Goal: Understand process/instructions

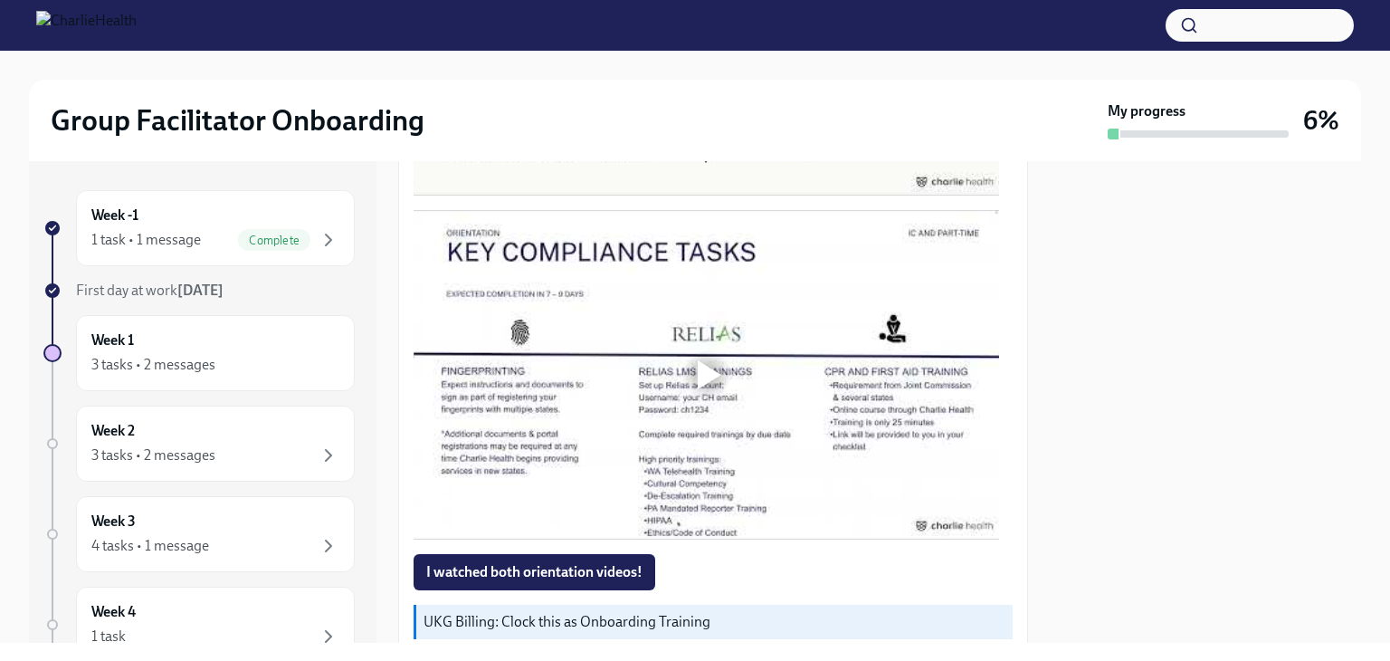
scroll to position [1223, 0]
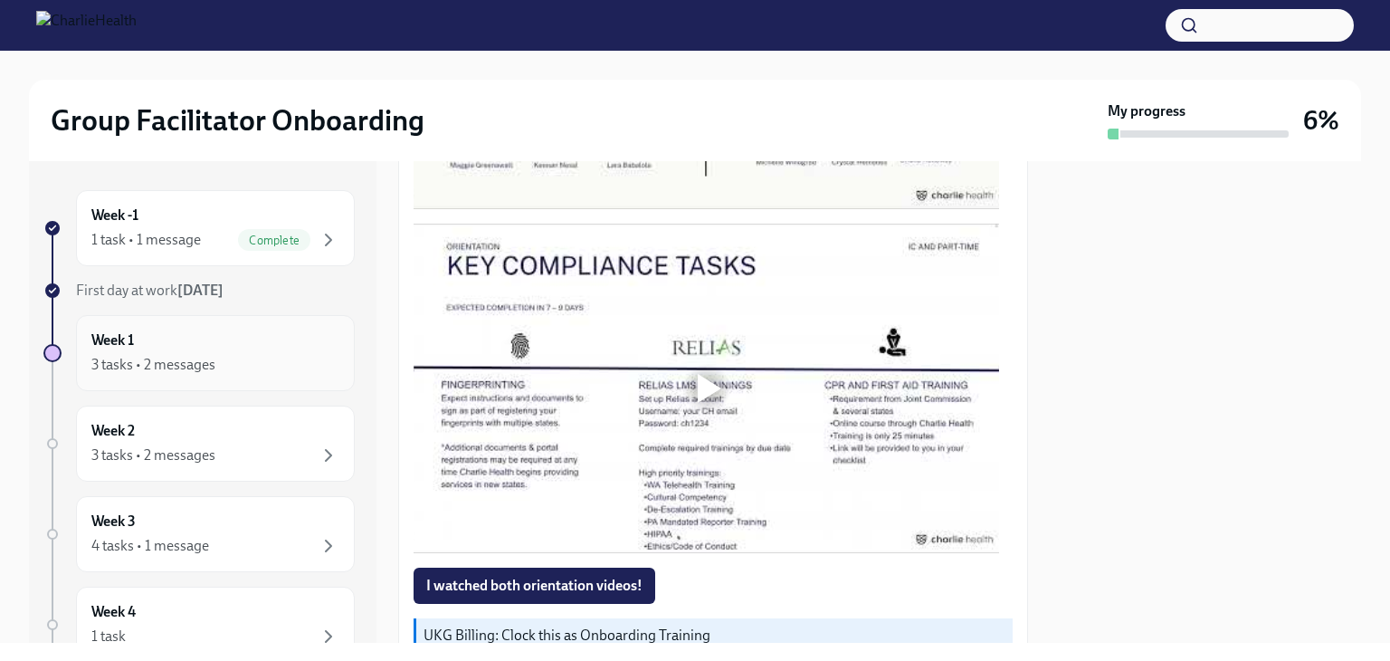
click at [188, 366] on div "3 tasks • 2 messages" at bounding box center [153, 365] width 124 height 20
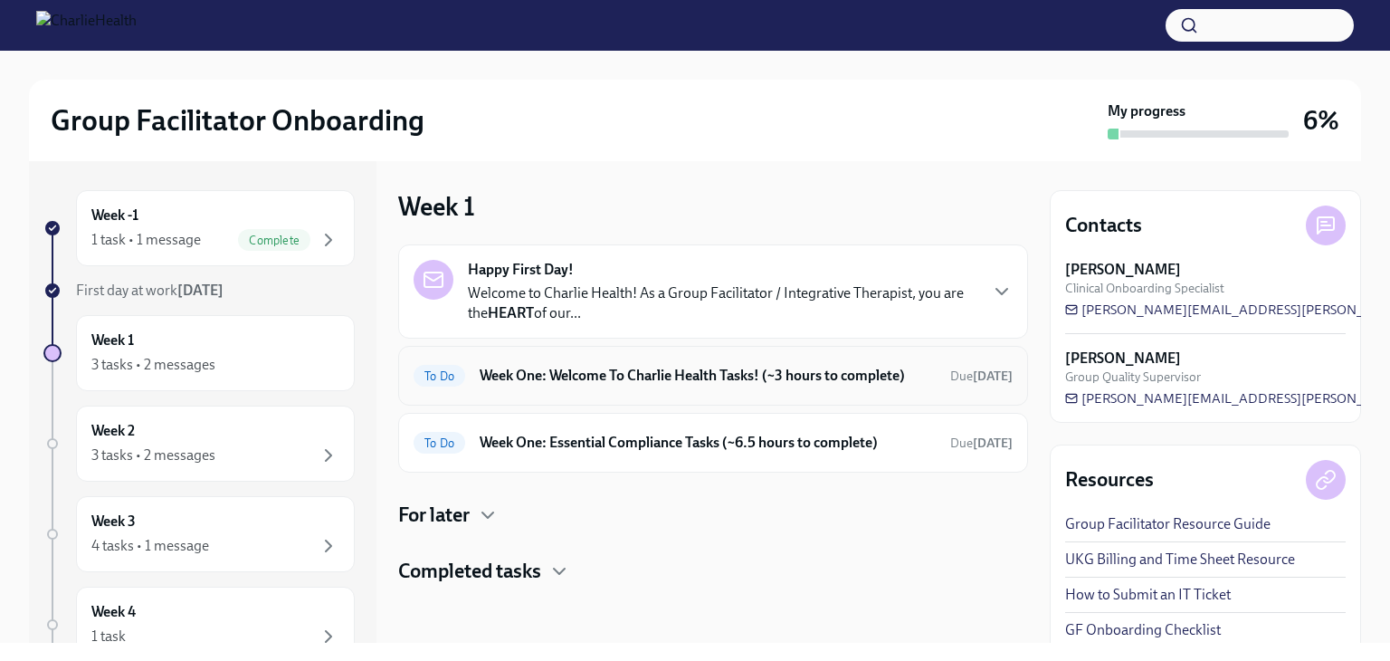
click at [586, 373] on h6 "Week One: Welcome To Charlie Health Tasks! (~3 hours to complete)" at bounding box center [708, 376] width 456 height 20
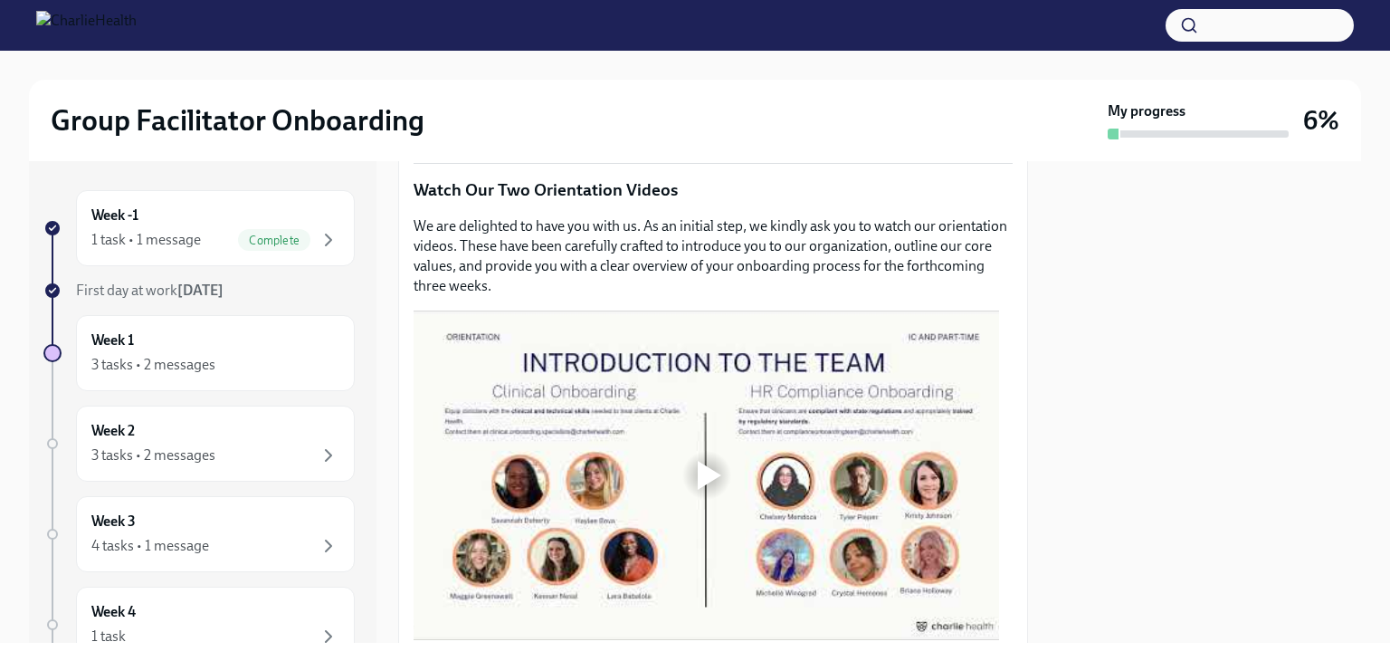
scroll to position [795, 0]
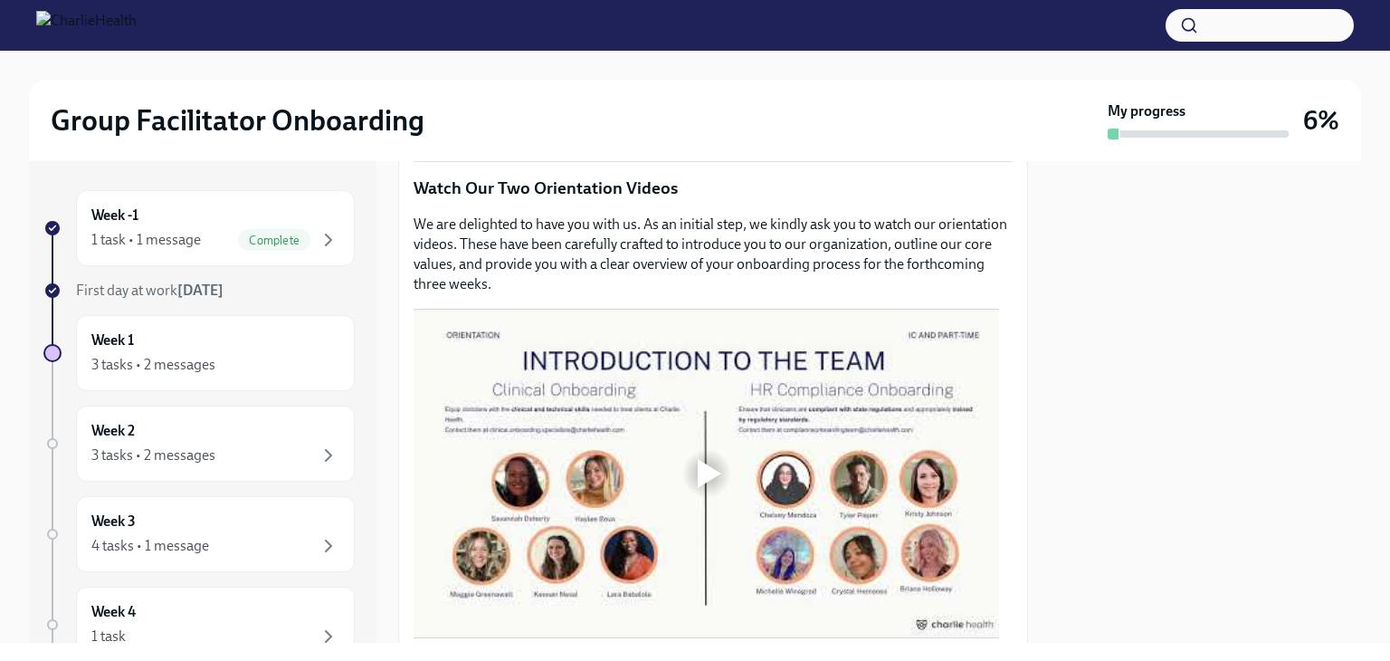
click at [713, 467] on div at bounding box center [710, 473] width 24 height 29
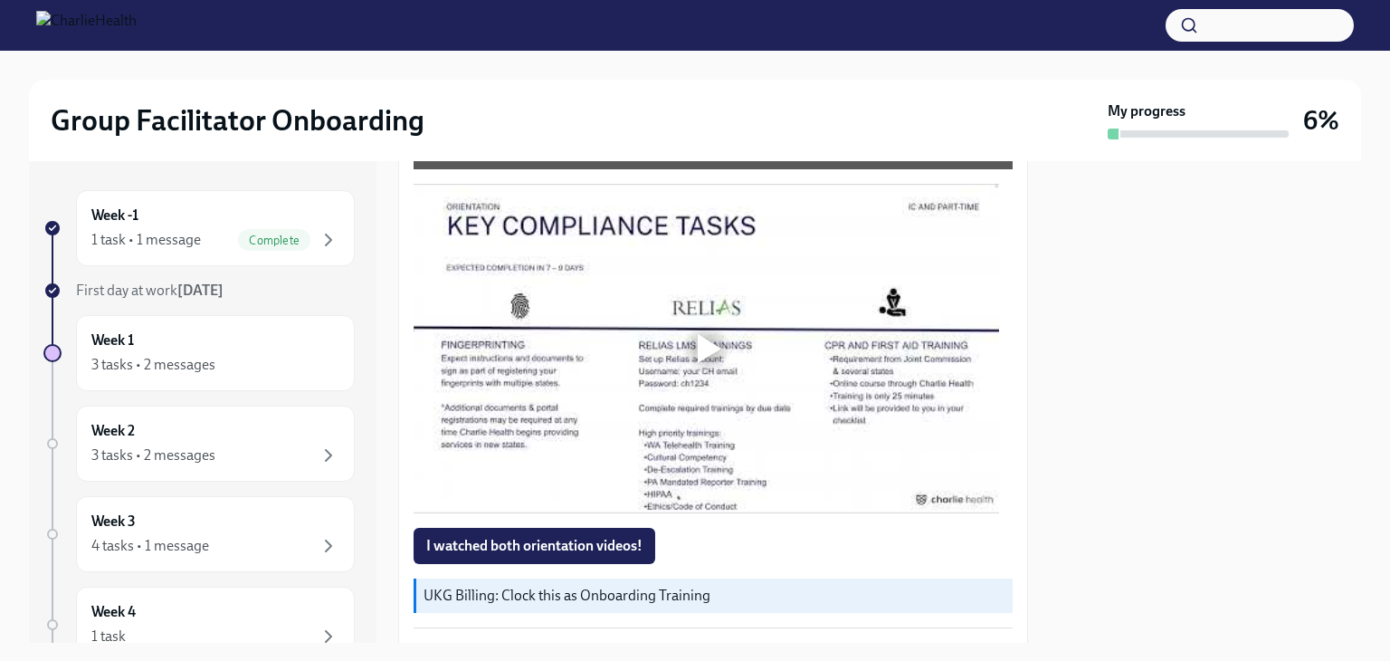
scroll to position [1262, 0]
click at [703, 346] on div at bounding box center [710, 349] width 24 height 29
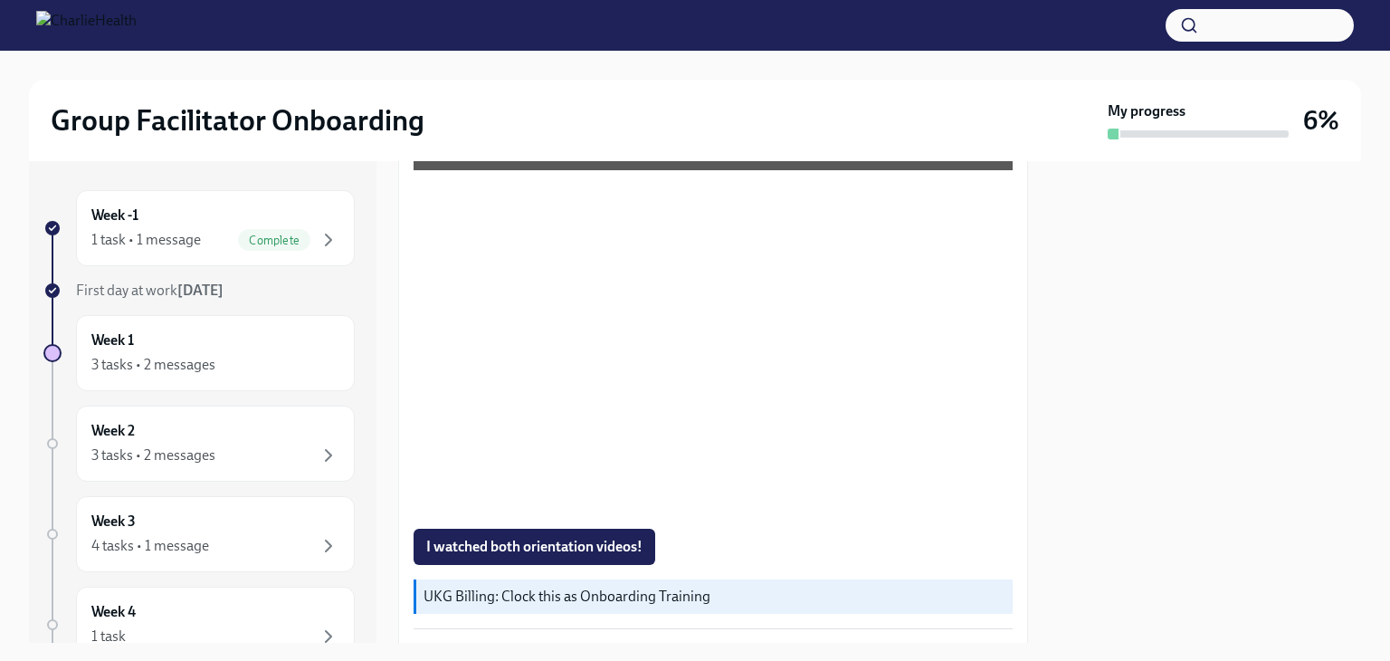
click at [1171, 363] on div at bounding box center [1205, 401] width 311 height 481
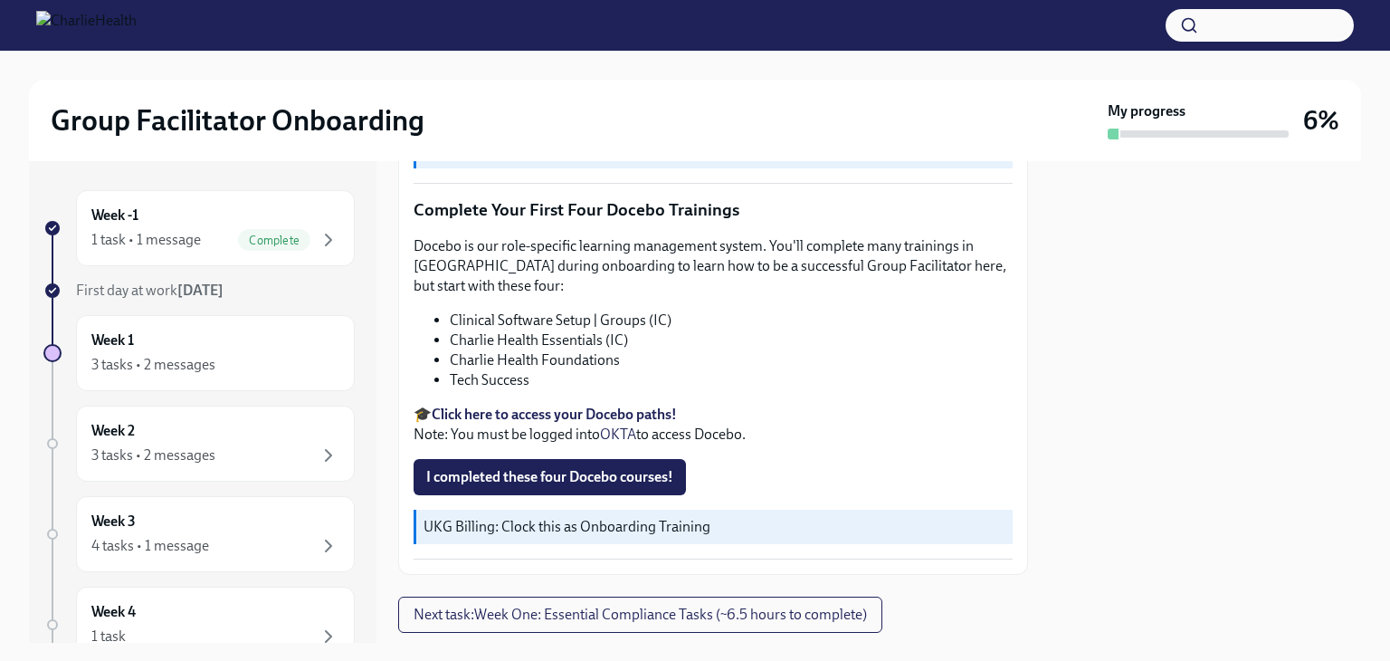
scroll to position [2422, 0]
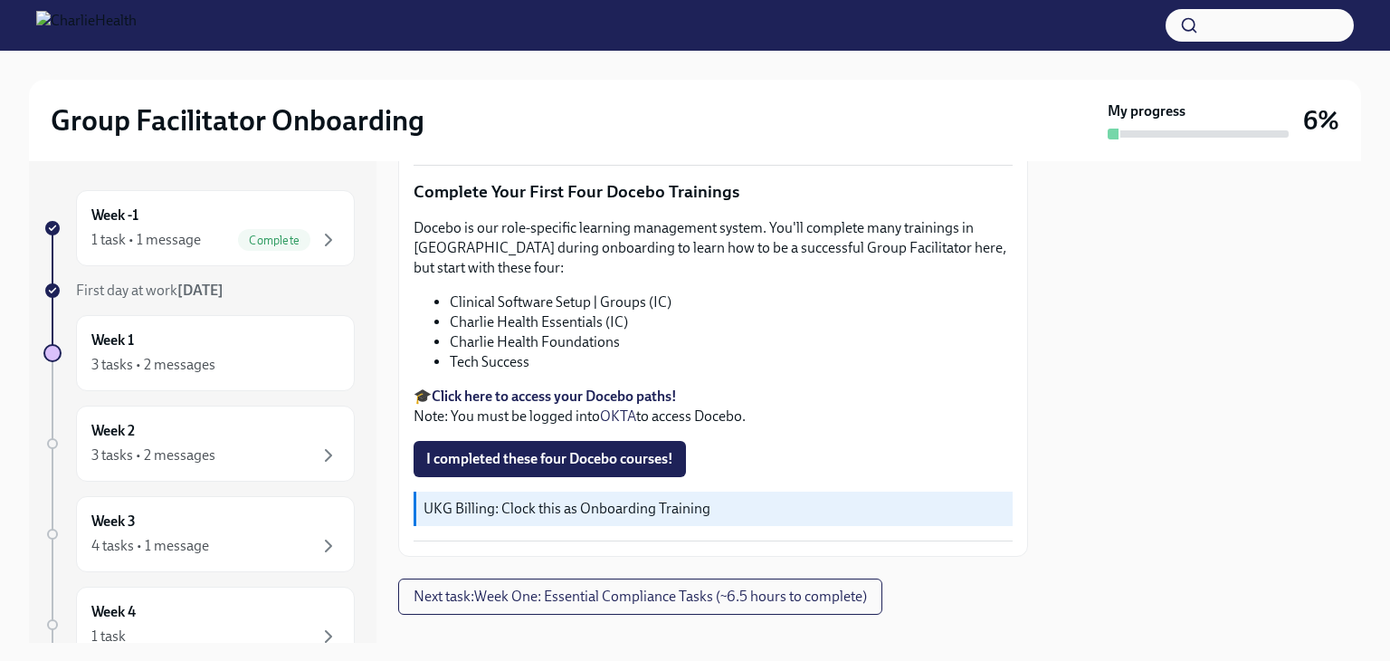
click at [1012, 614] on div at bounding box center [713, 643] width 630 height 58
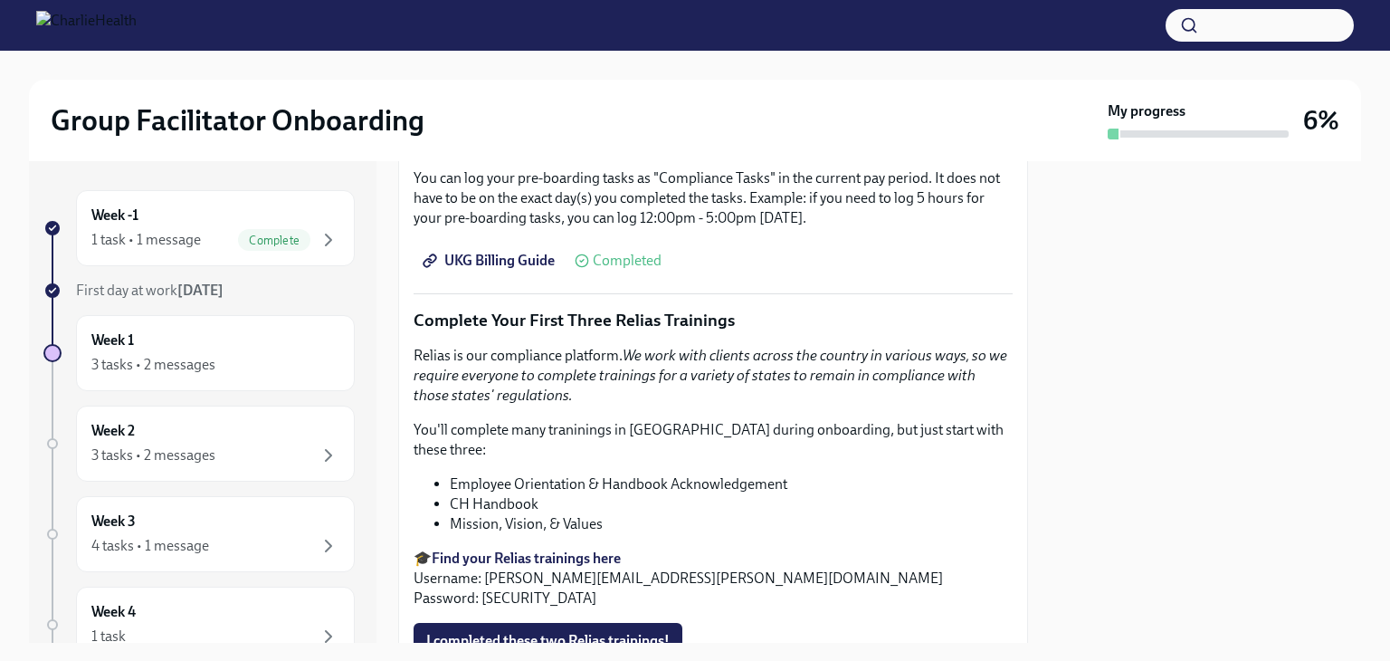
scroll to position [1779, 0]
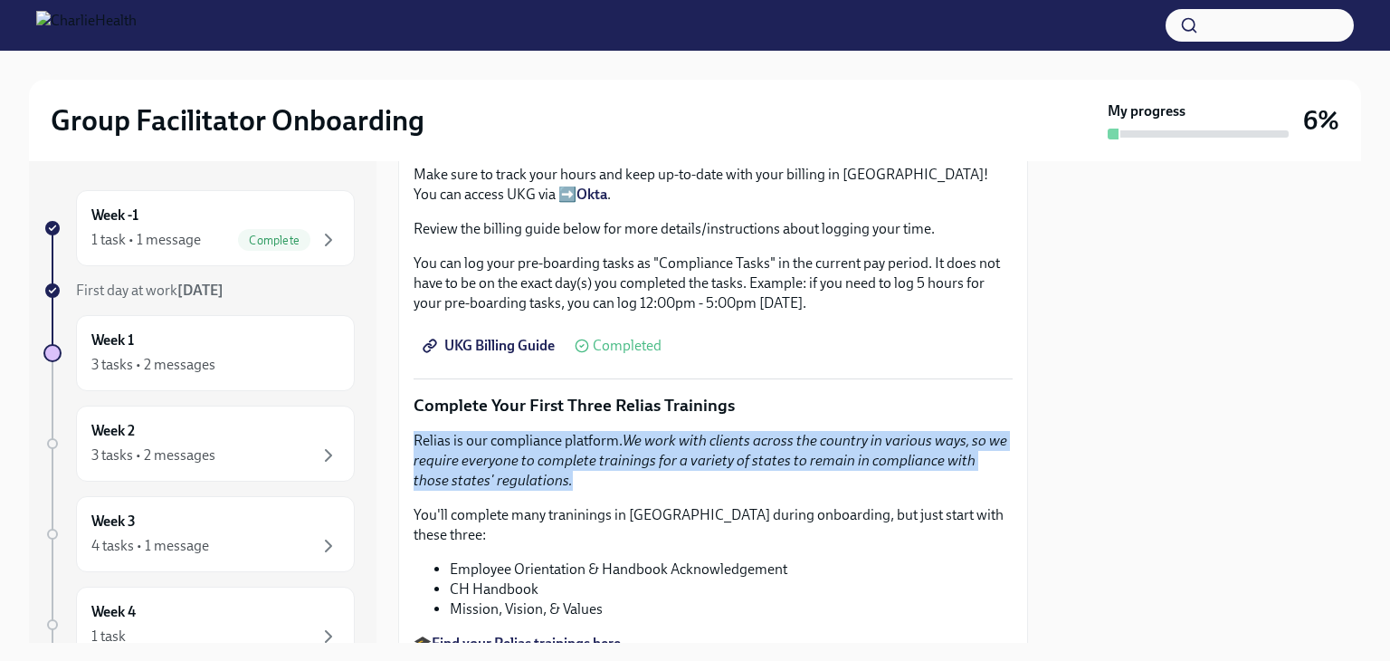
drag, startPoint x: 1028, startPoint y: 469, endPoint x: 1037, endPoint y: 395, distance: 74.8
click at [1037, 395] on div "Week -1 1 task • 1 message Complete First day at work [DATE] Week 1 3 tasks • 2…" at bounding box center [695, 401] width 1332 height 481
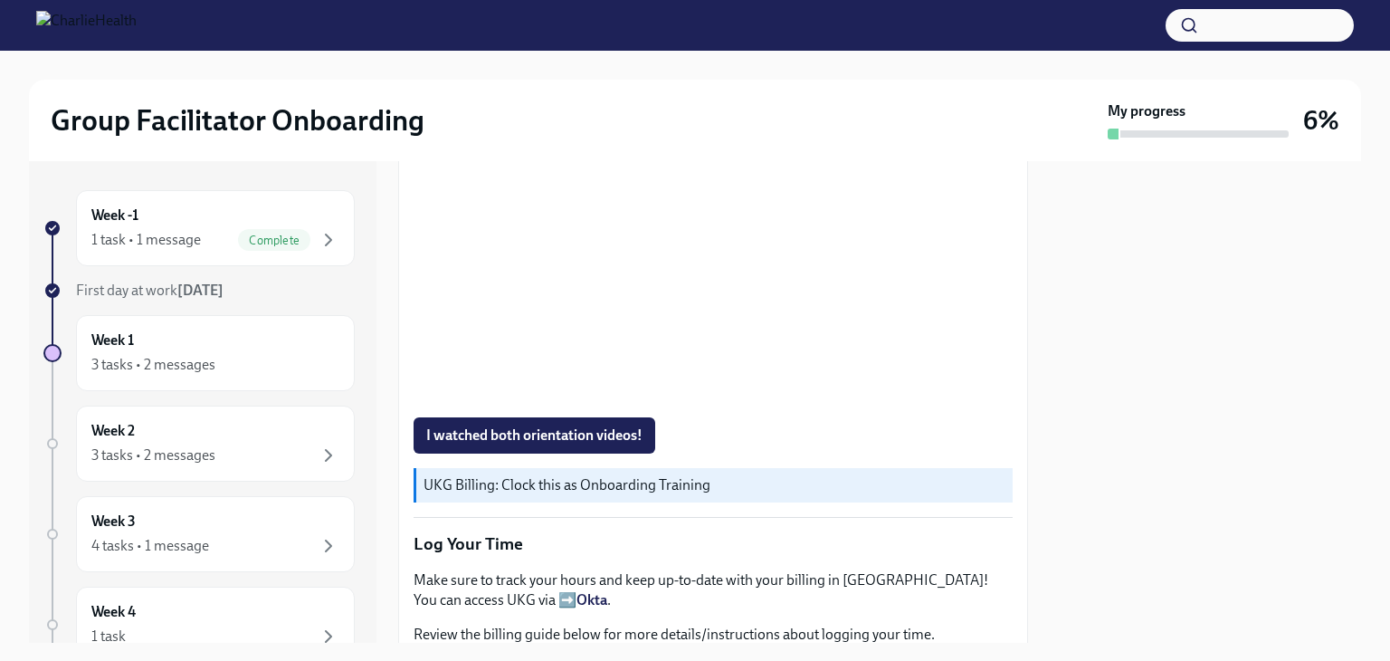
scroll to position [1318, 0]
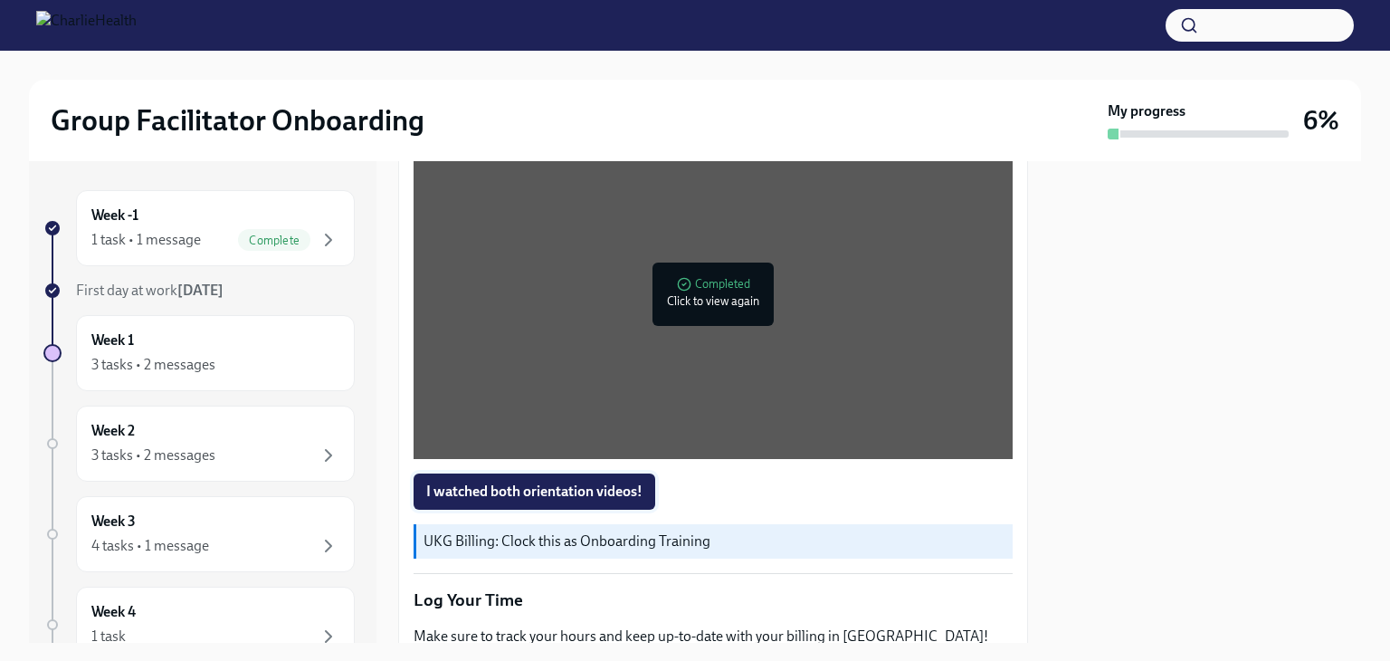
click at [605, 485] on span "I watched both orientation videos!" at bounding box center [534, 491] width 216 height 18
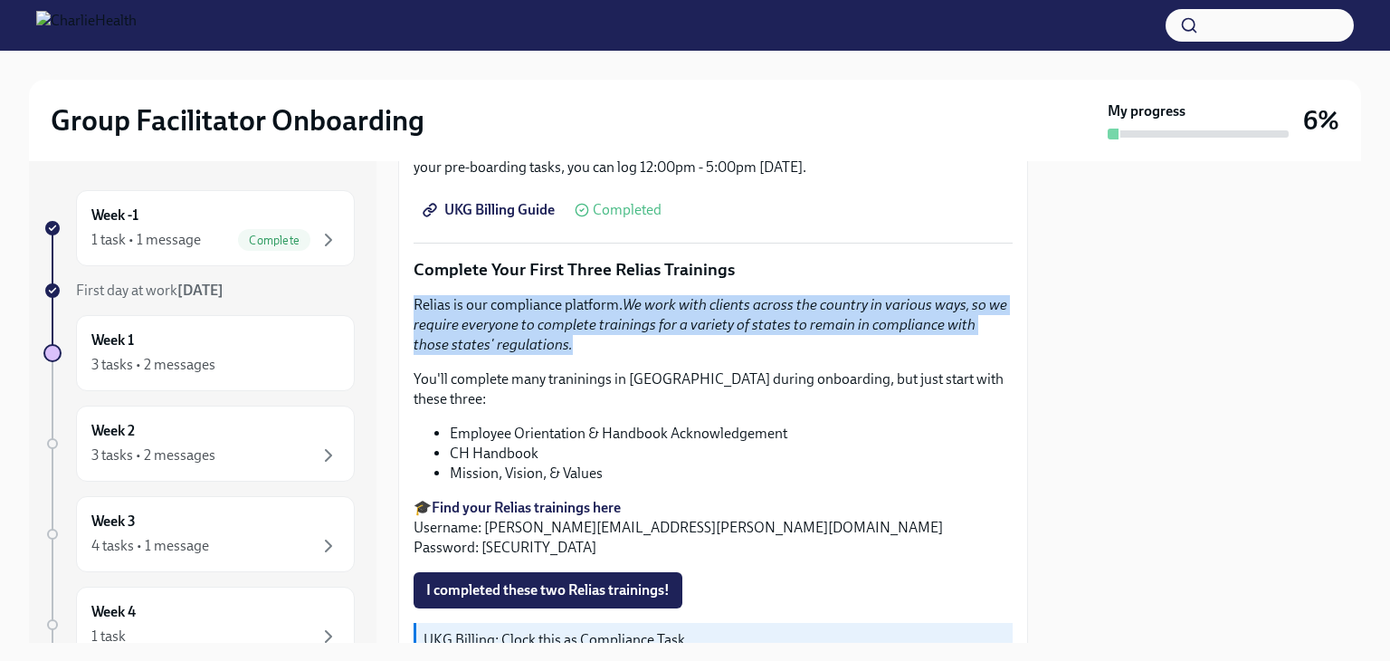
scroll to position [1917, 0]
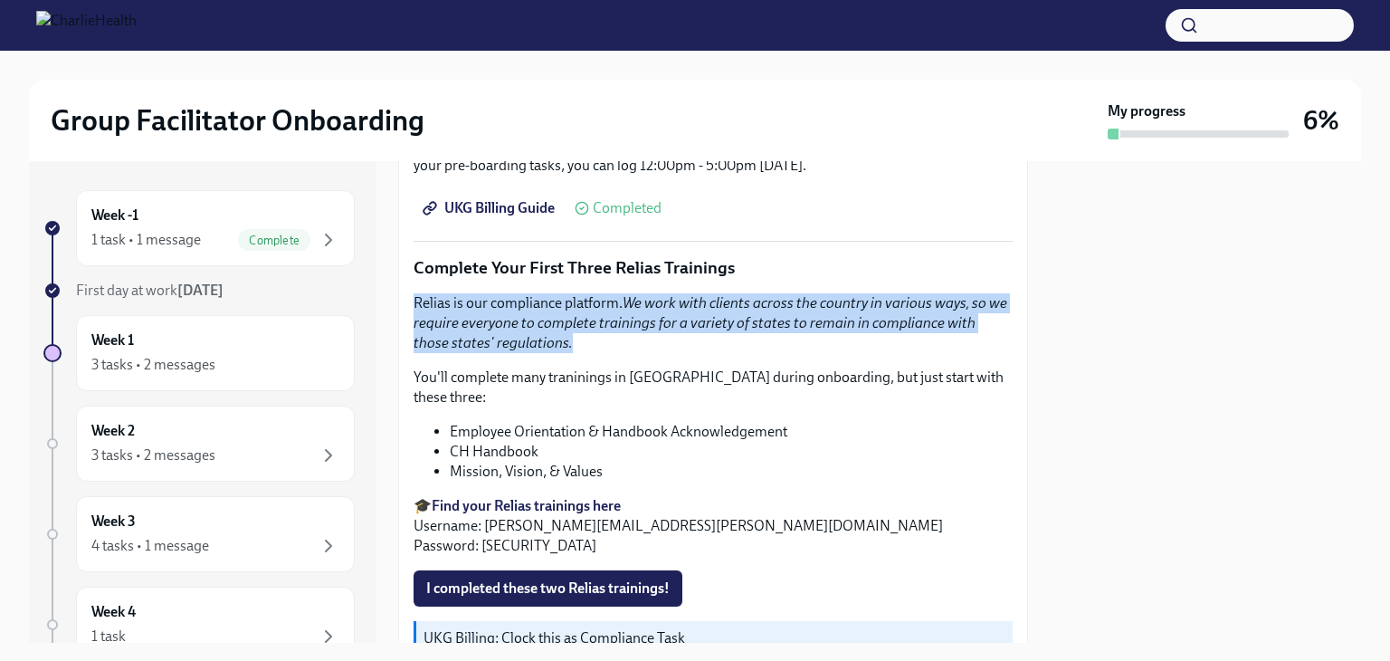
click at [553, 497] on strong "Find your Relias trainings here" at bounding box center [526, 505] width 189 height 17
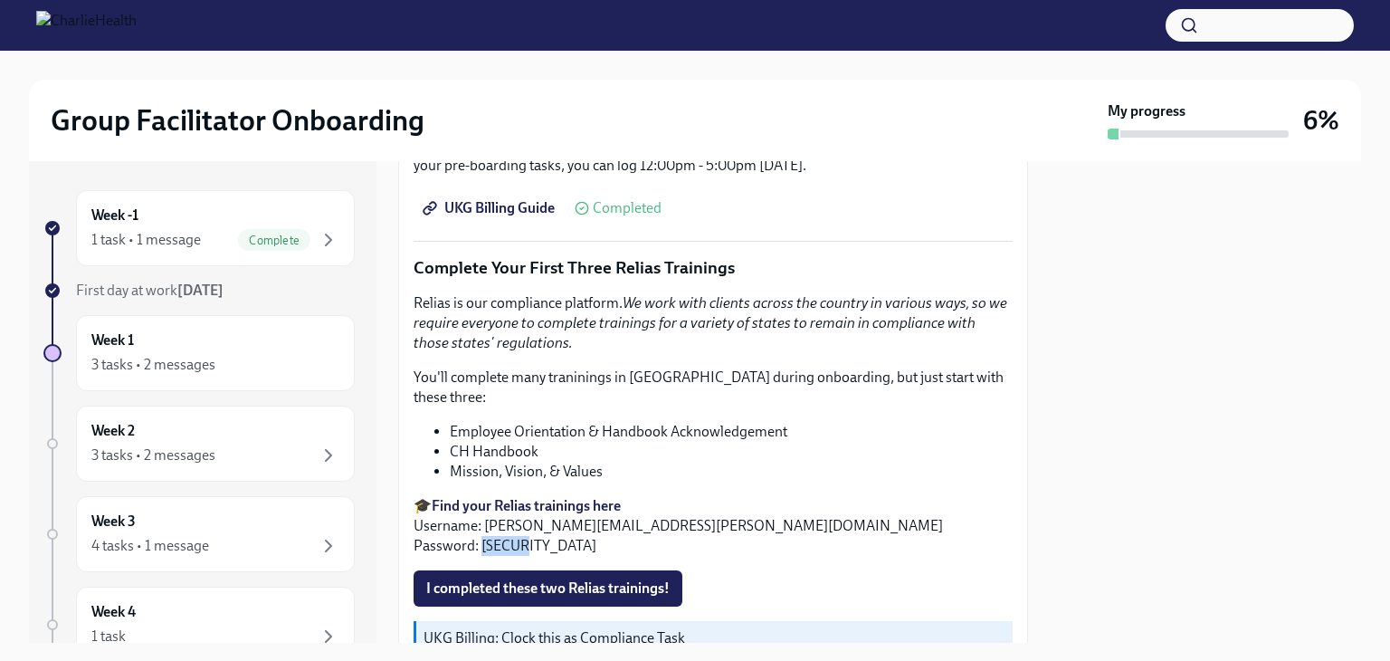
drag, startPoint x: 532, startPoint y: 517, endPoint x: 481, endPoint y: 516, distance: 51.6
click at [481, 516] on p "🎓 Find your Relias trainings here Username: [PERSON_NAME][EMAIL_ADDRESS][PERSON…" at bounding box center [713, 526] width 599 height 60
copy p "ch1234"
click at [534, 497] on strong "Find your Relias trainings here" at bounding box center [526, 505] width 189 height 17
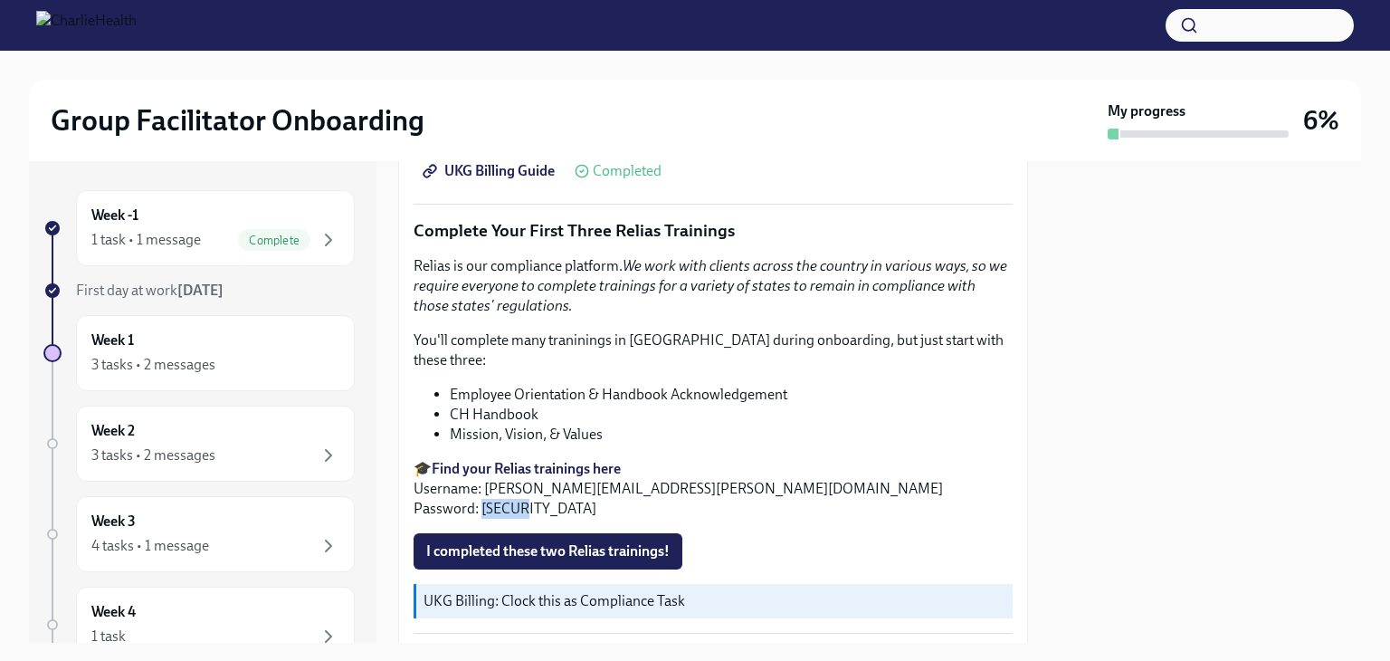
scroll to position [1952, 0]
